Goal: Task Accomplishment & Management: Use online tool/utility

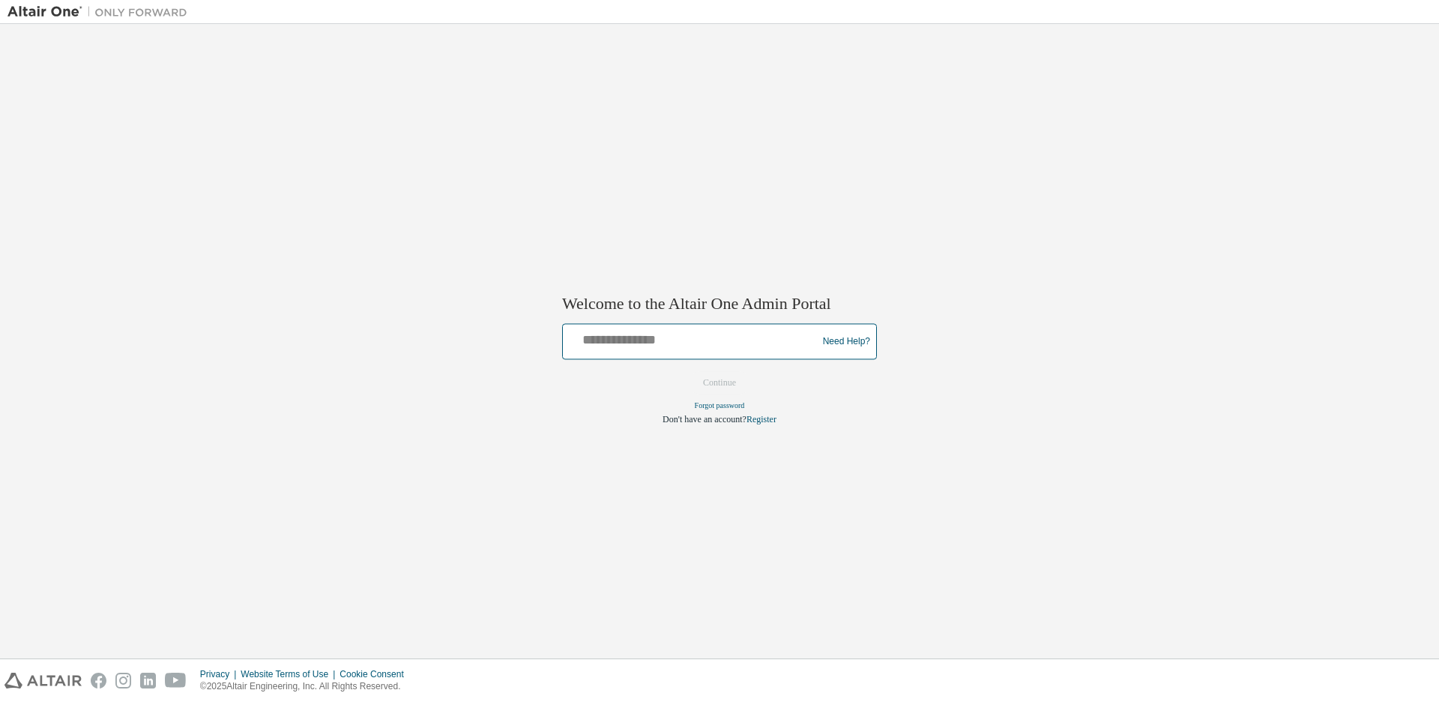
click at [621, 349] on input "text" at bounding box center [692, 339] width 247 height 22
click at [624, 348] on input "text" at bounding box center [692, 339] width 247 height 22
type input "**********"
click at [725, 387] on button "Continue" at bounding box center [719, 383] width 64 height 22
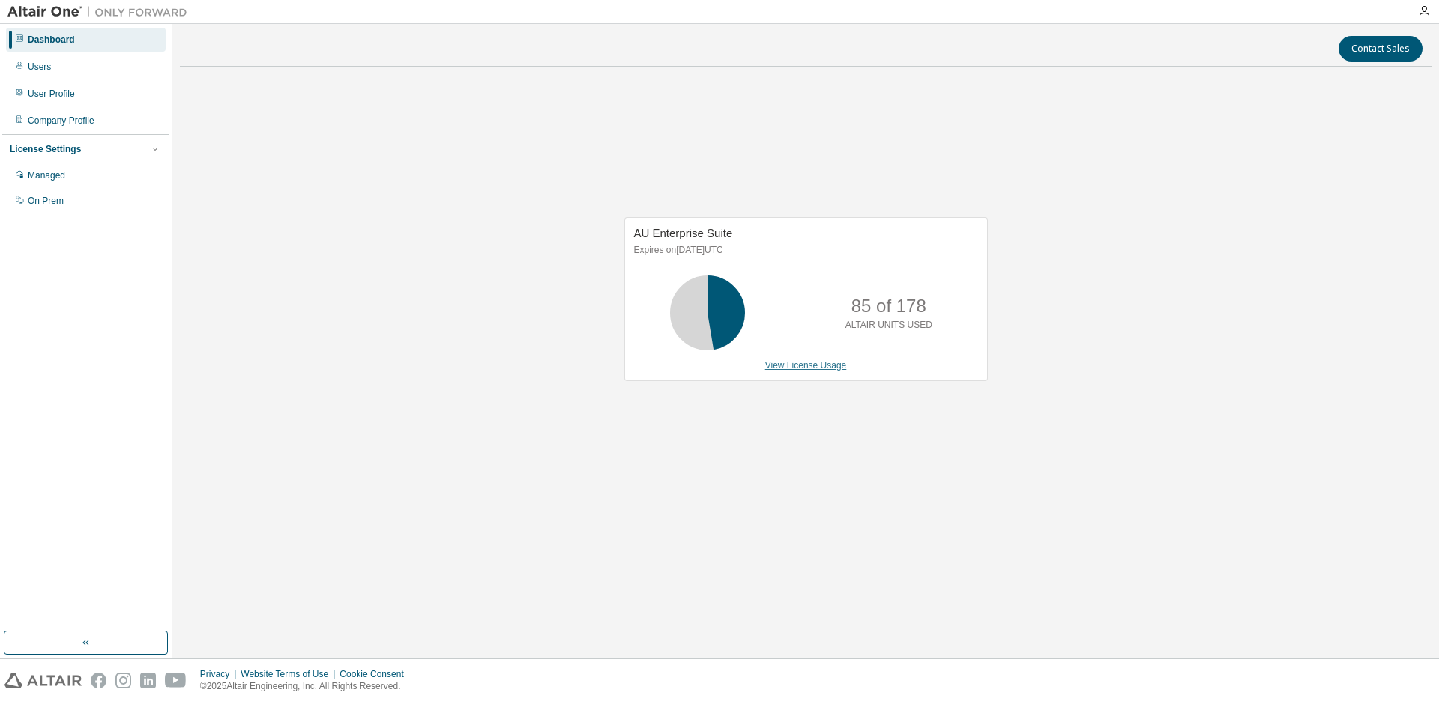
click at [812, 364] on link "View License Usage" at bounding box center [806, 365] width 82 height 10
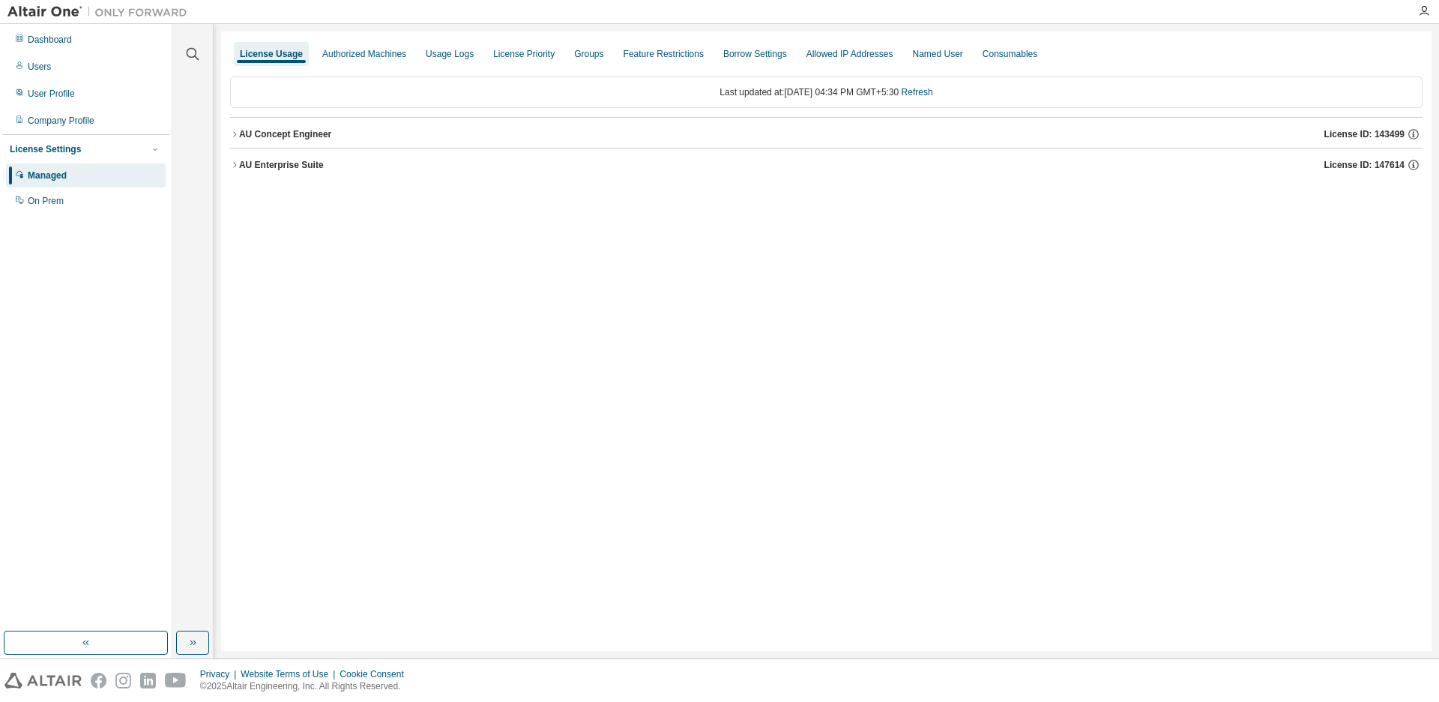
click at [235, 163] on icon "button" at bounding box center [234, 164] width 3 height 5
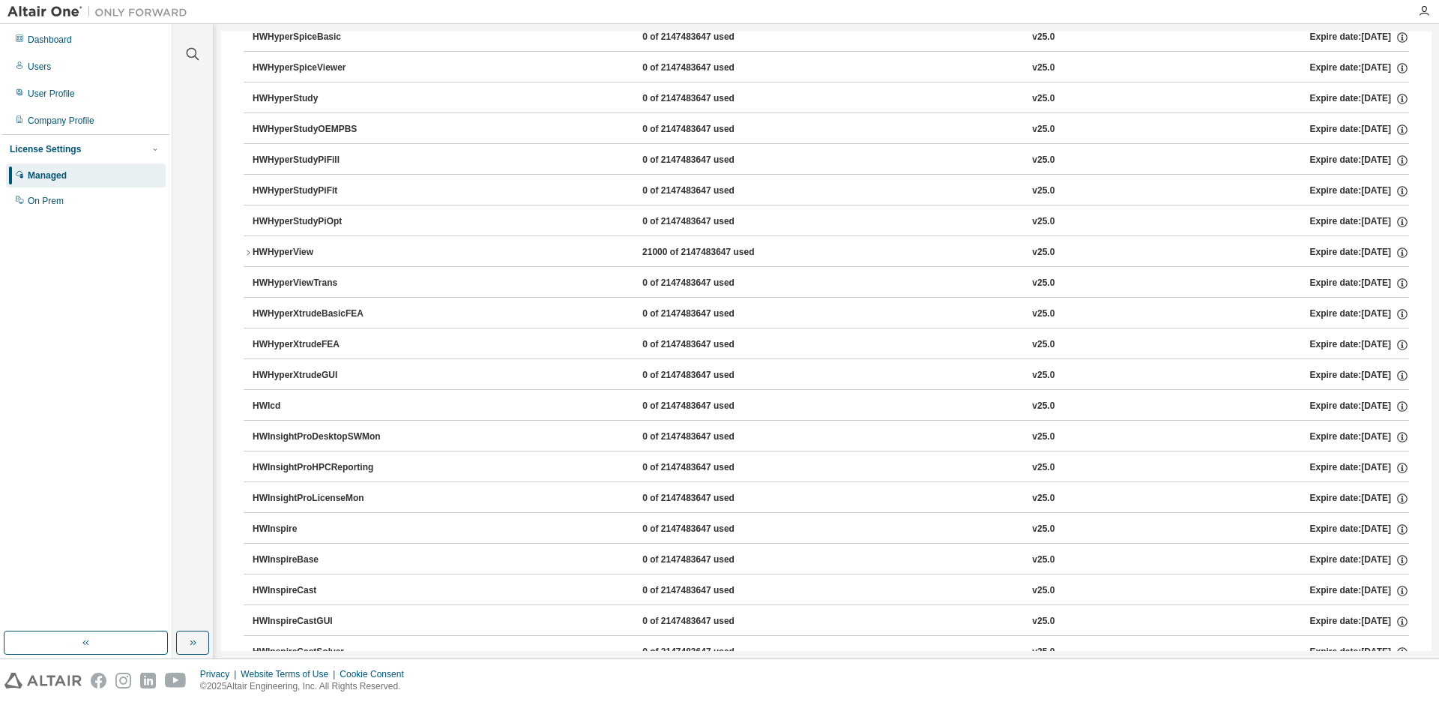
scroll to position [3643, 0]
